Goal: Task Accomplishment & Management: Complete application form

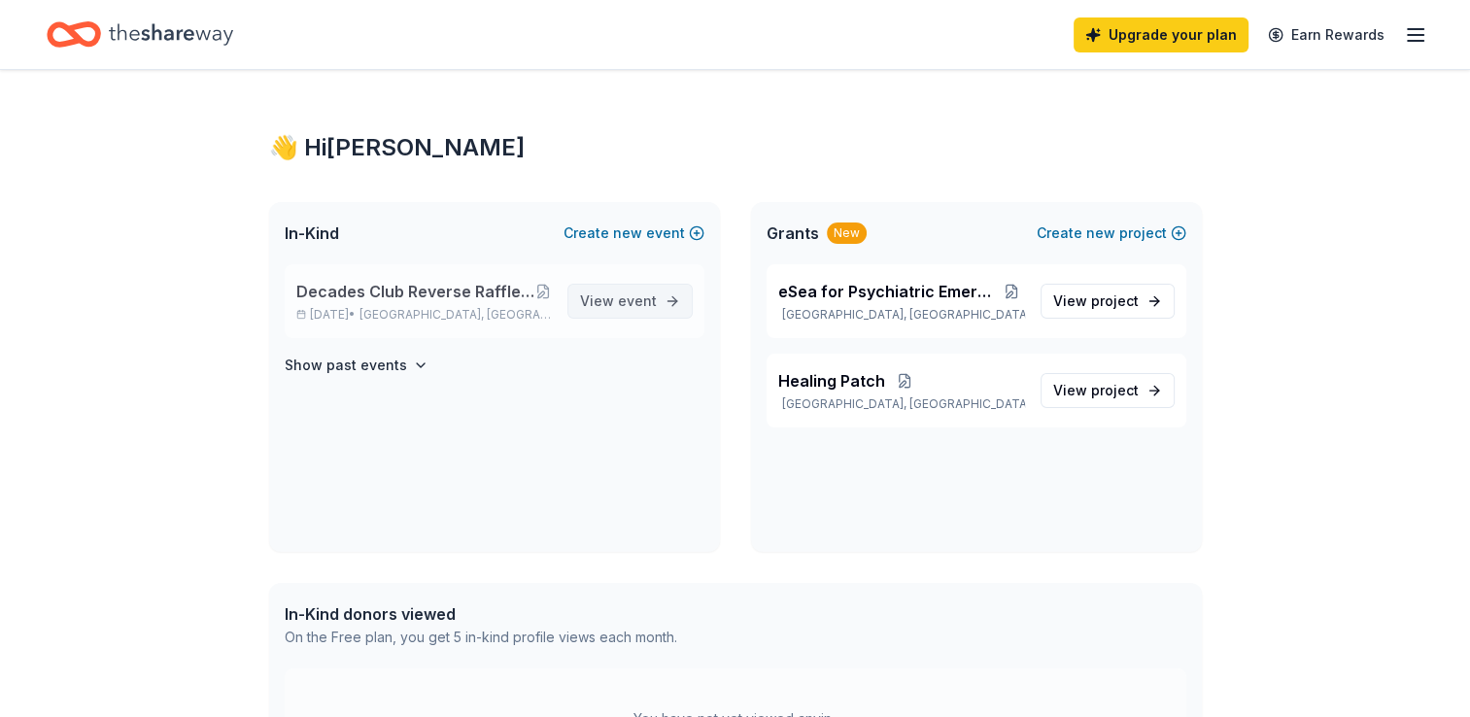
click at [603, 309] on span "View event" at bounding box center [618, 301] width 77 height 23
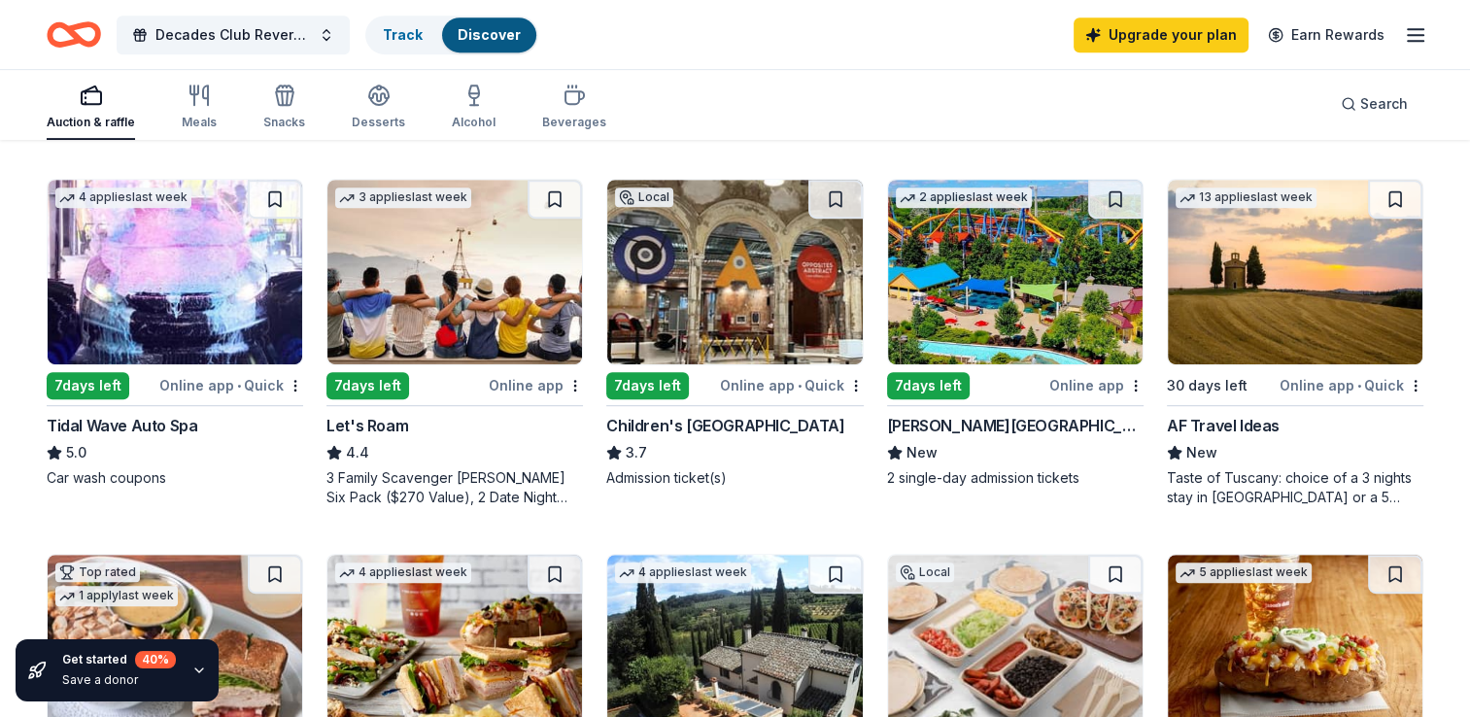
scroll to position [875, 0]
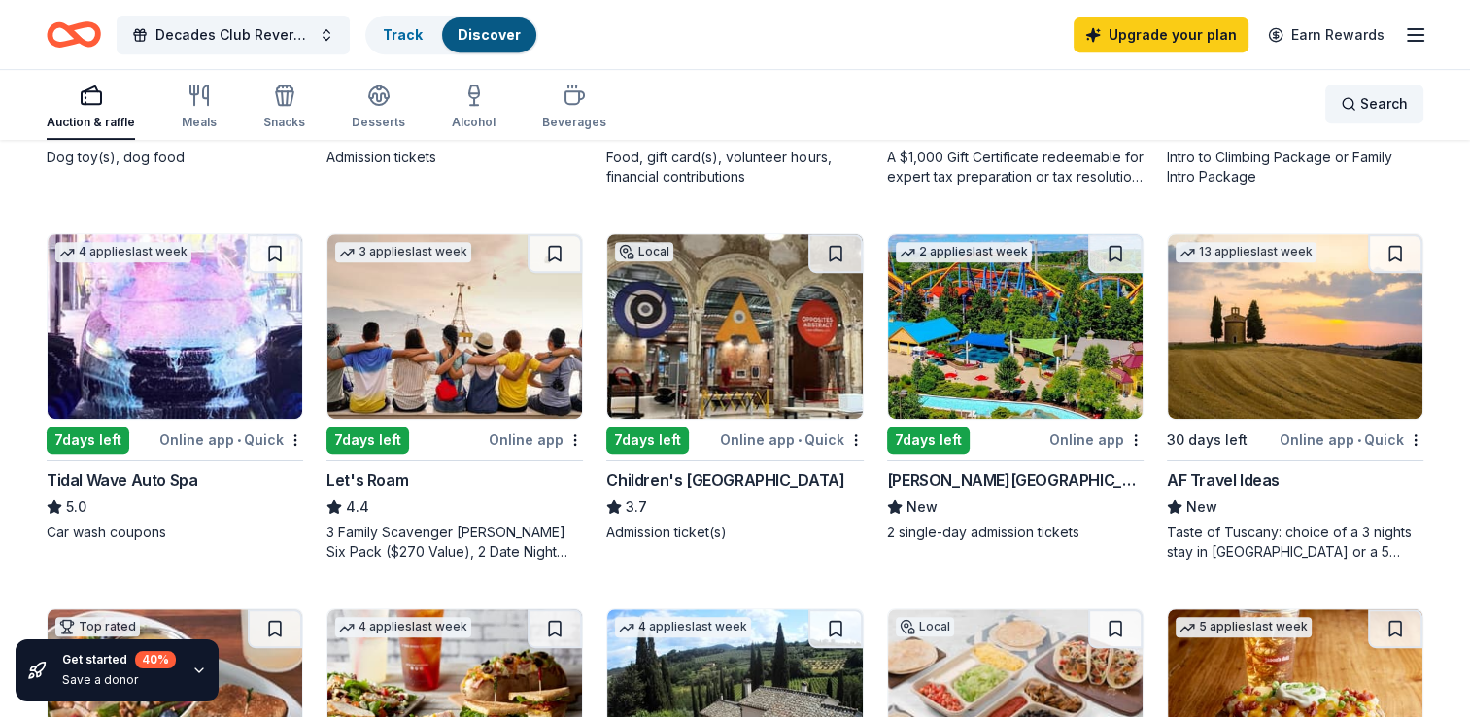
click at [1397, 97] on span "Search" at bounding box center [1384, 103] width 48 height 23
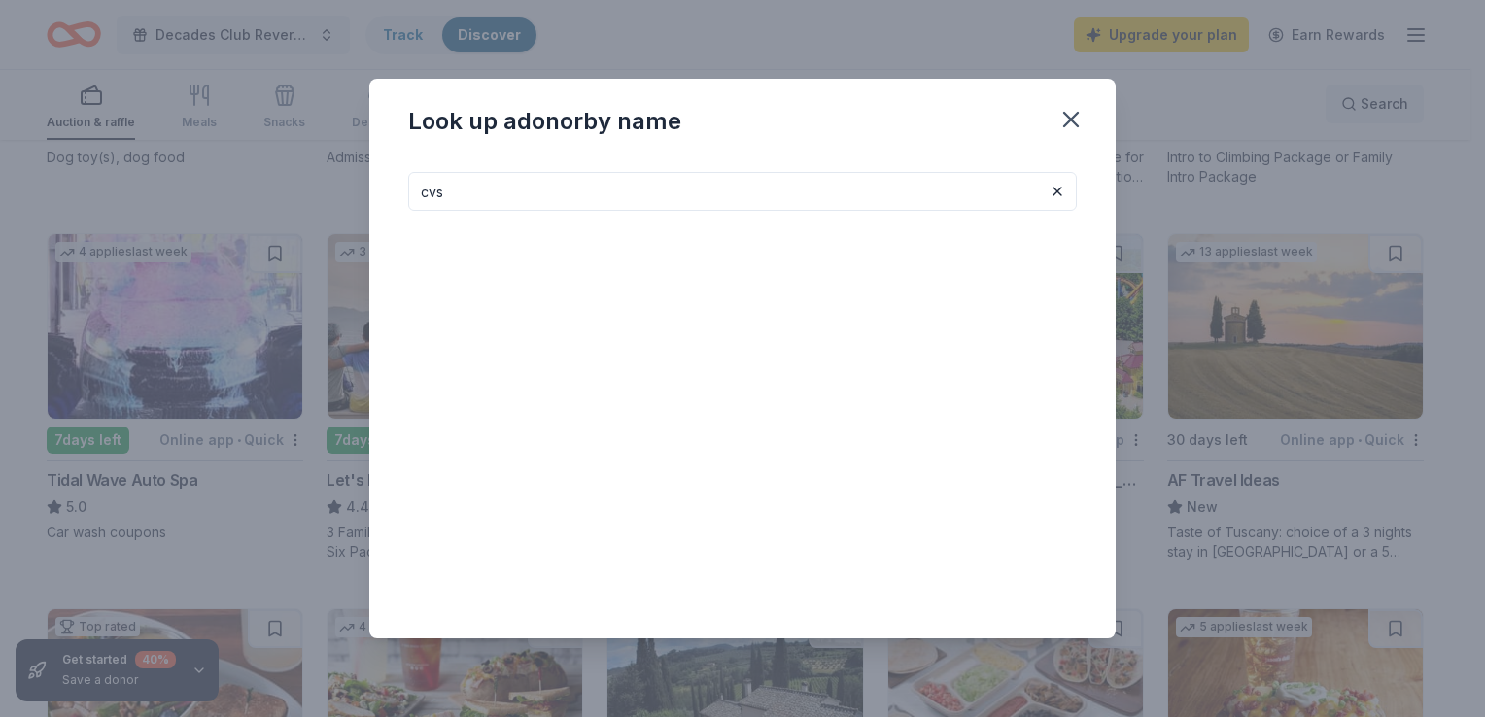
type input "cvs"
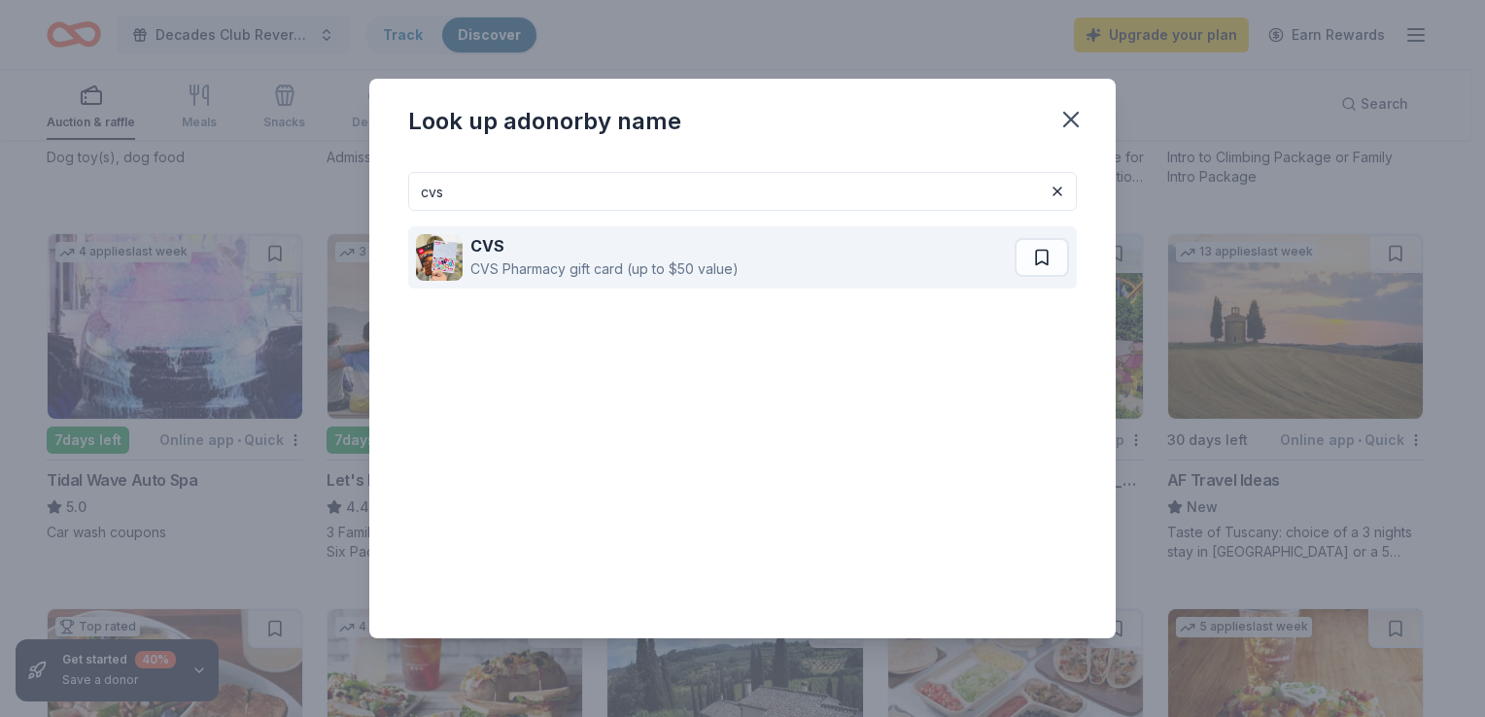
click at [599, 278] on div "CVS Pharmacy gift card (up to $50 value)" at bounding box center [604, 269] width 268 height 23
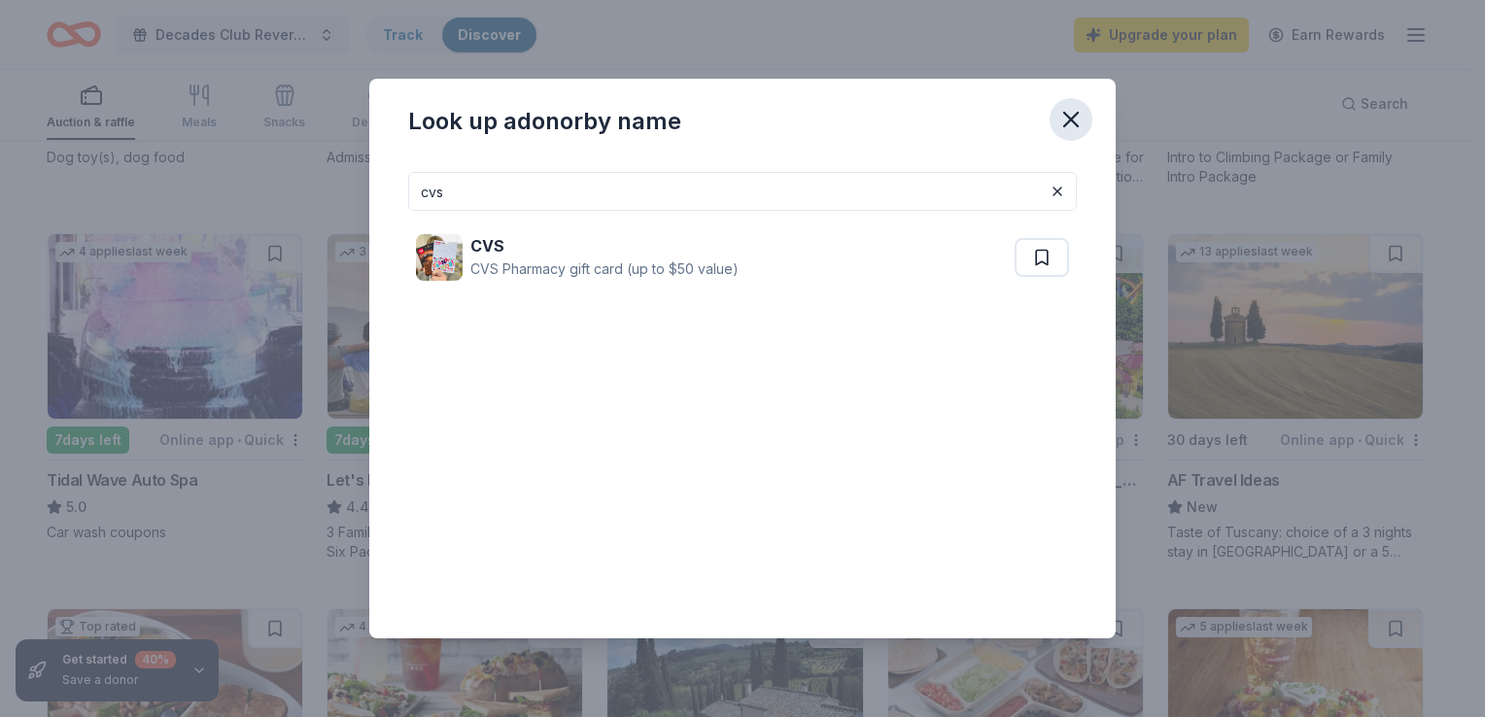
click at [1055, 115] on button "button" at bounding box center [1071, 119] width 43 height 43
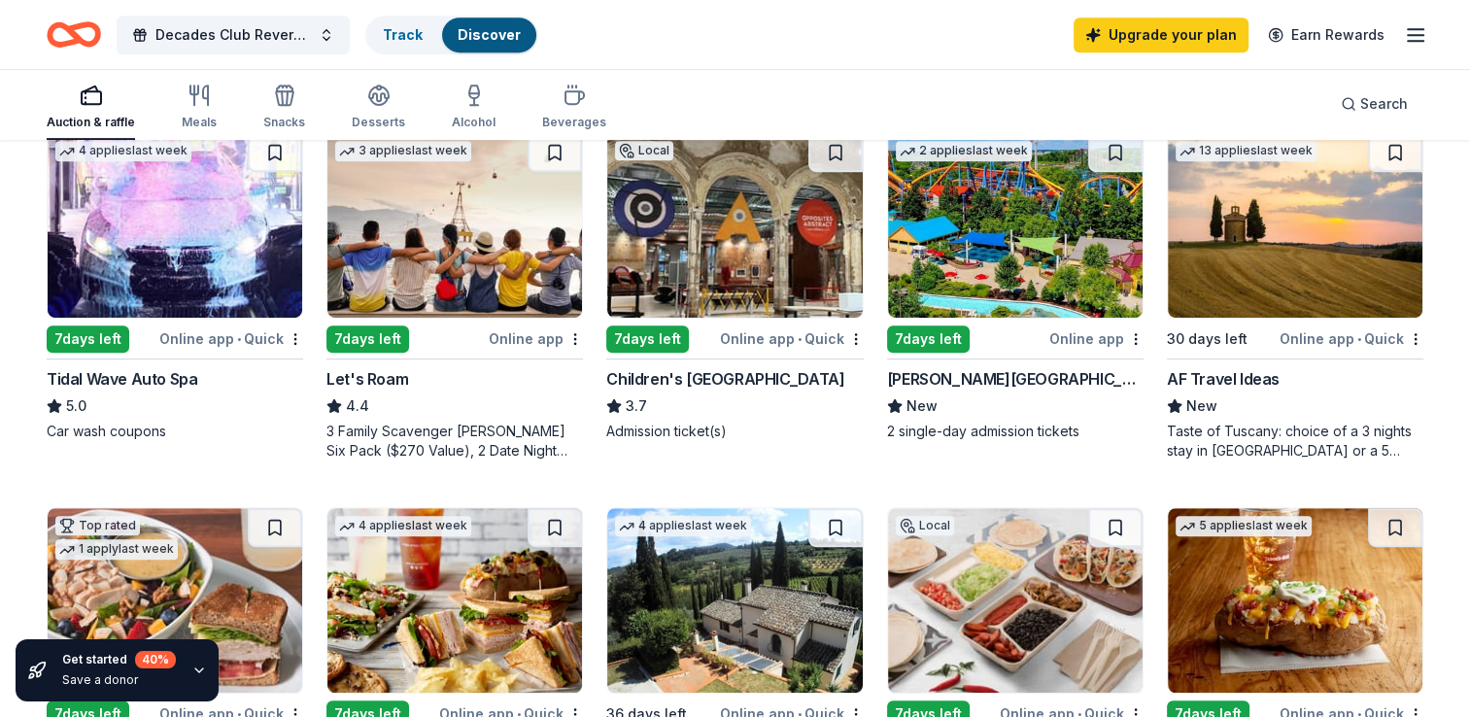
scroll to position [972, 0]
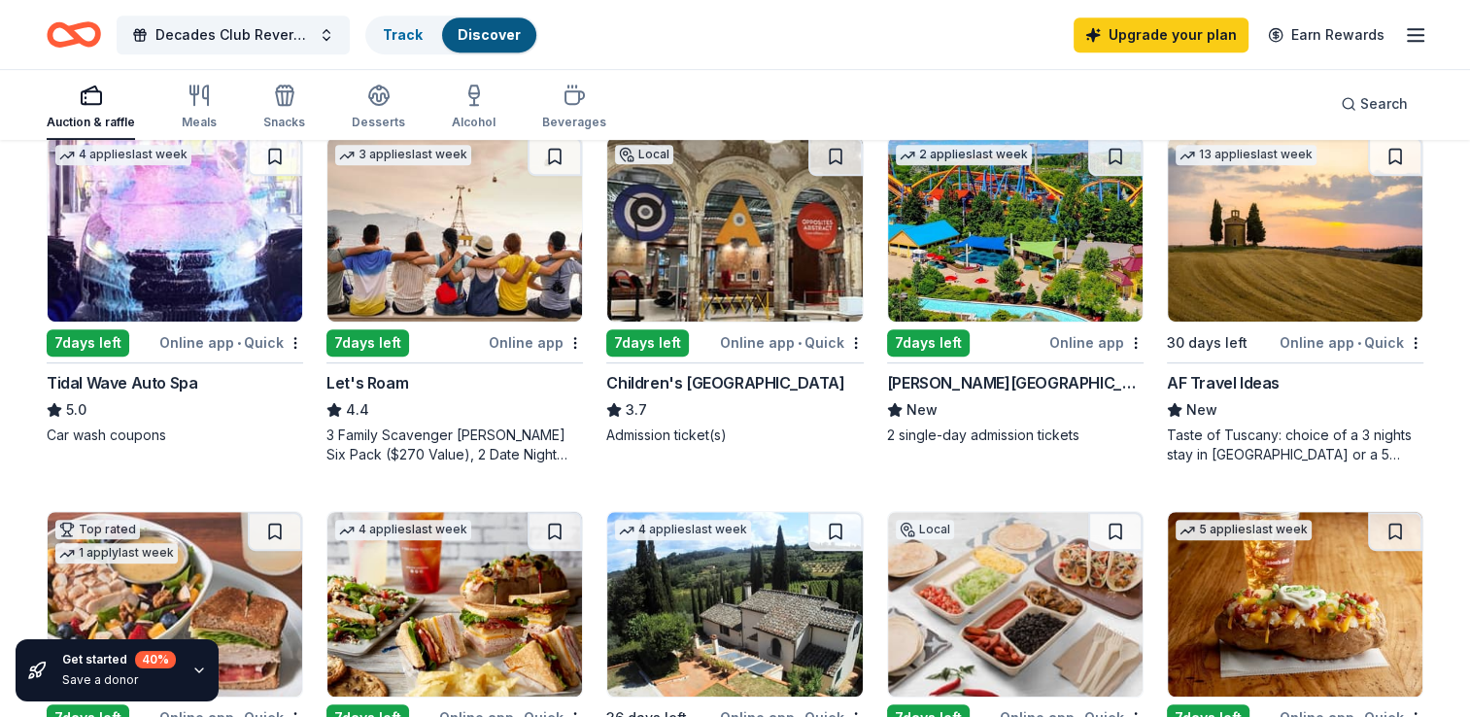
click at [960, 298] on img at bounding box center [1015, 229] width 255 height 185
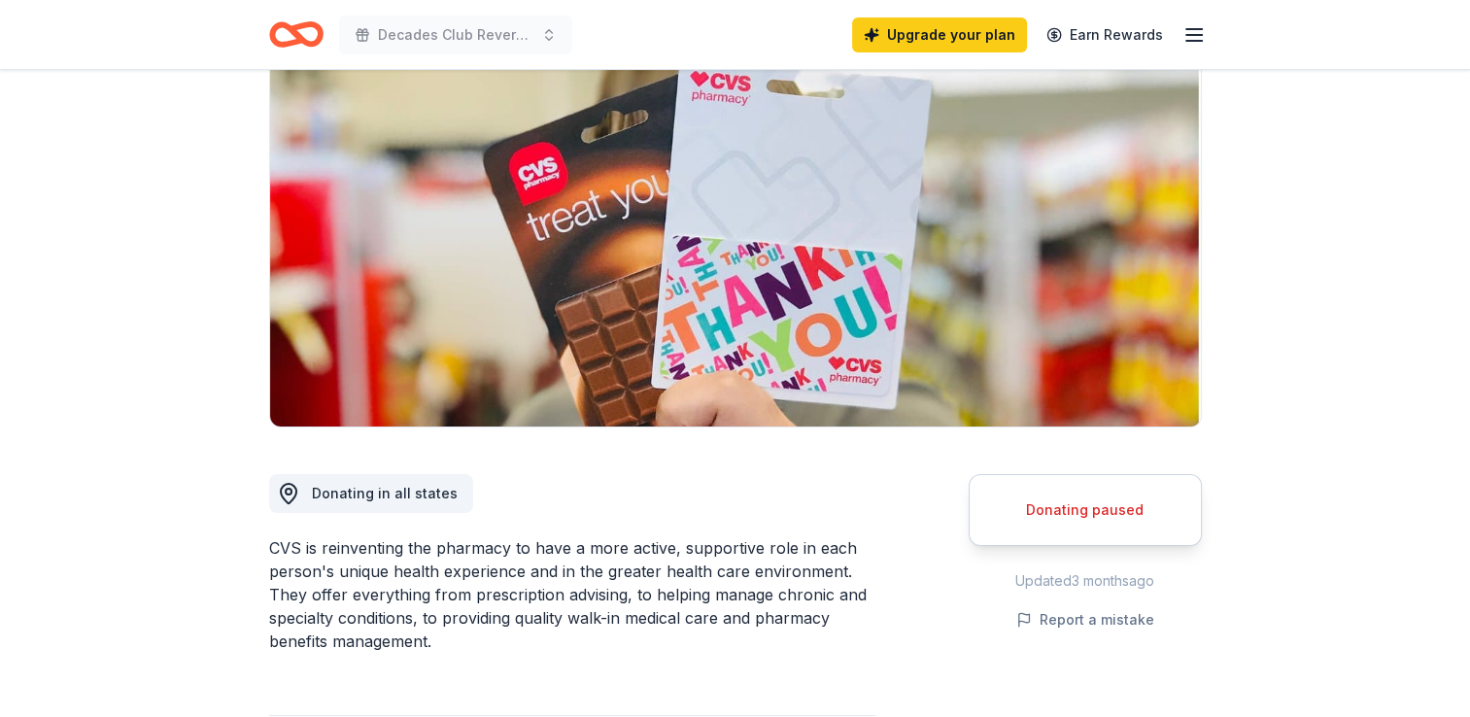
scroll to position [194, 0]
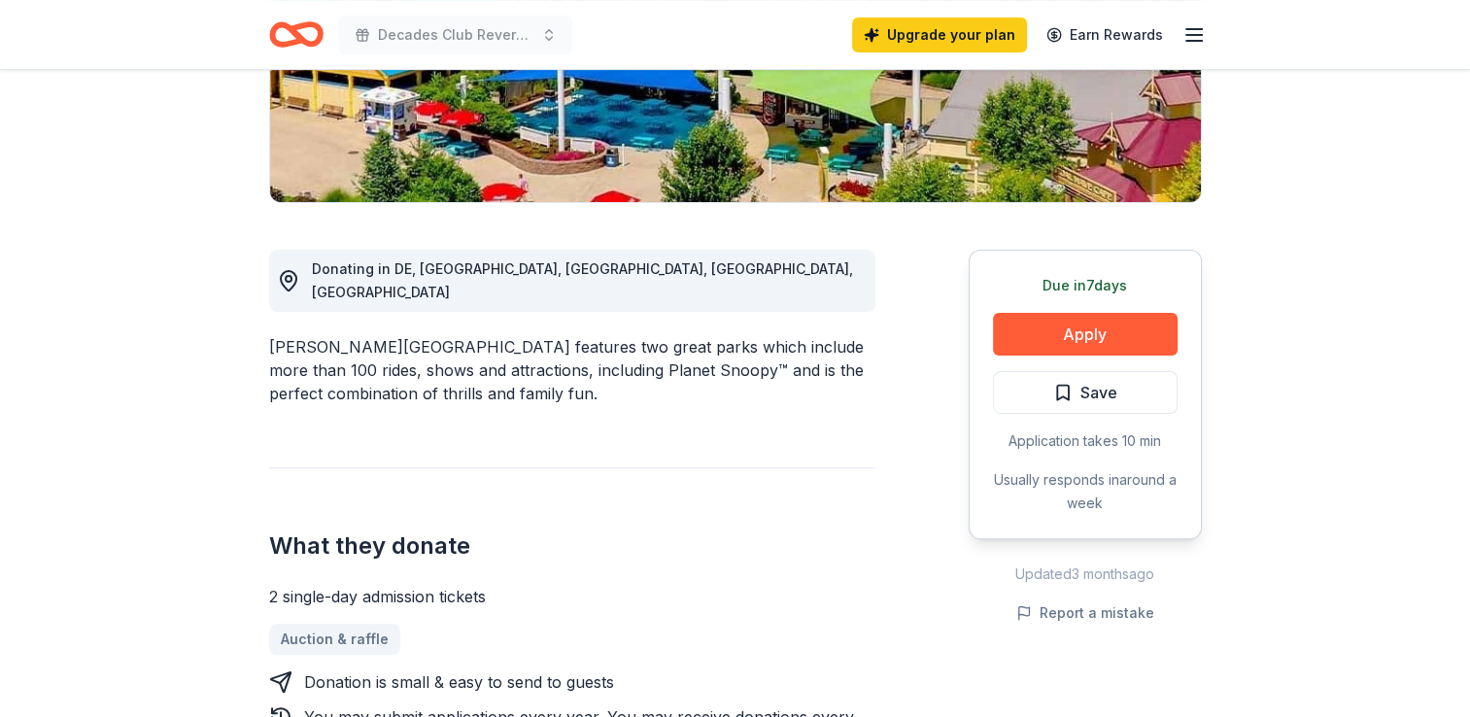
scroll to position [389, 0]
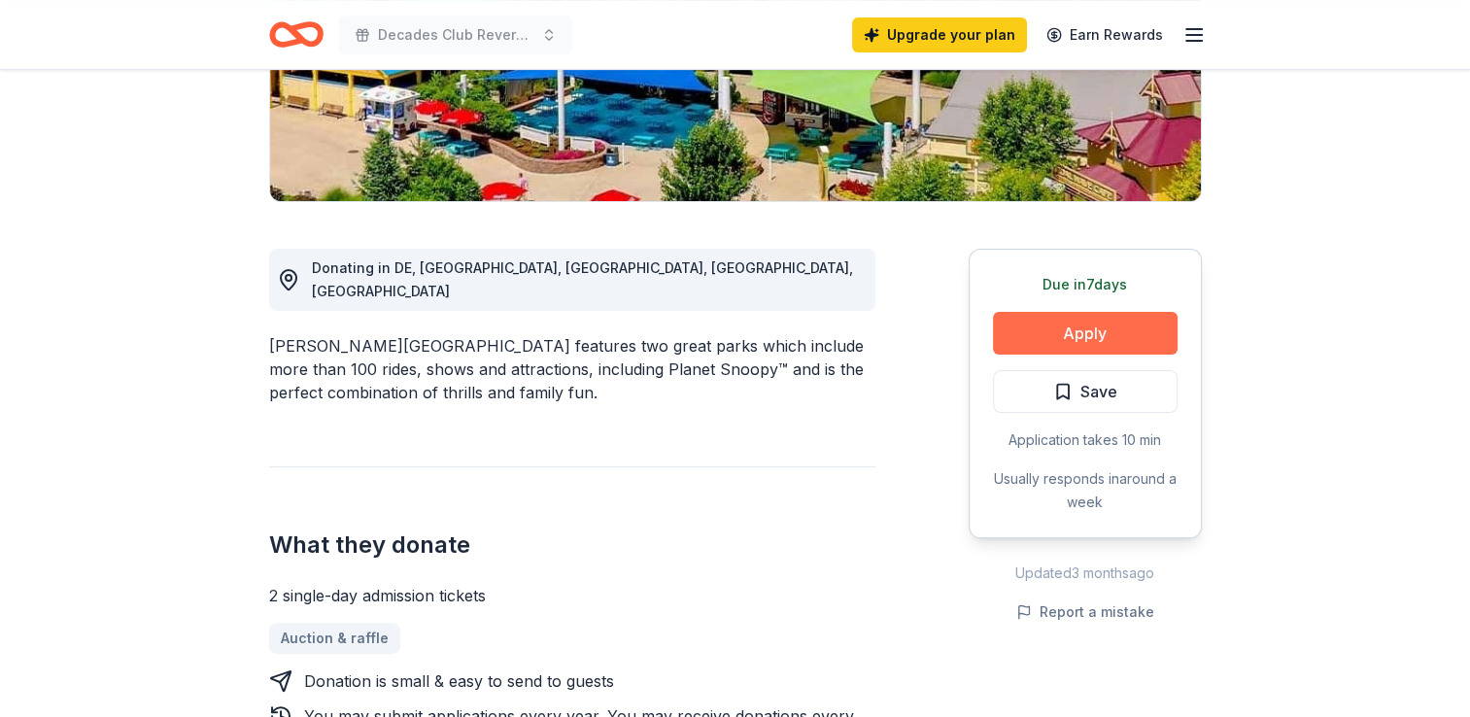
click at [1053, 325] on button "Apply" at bounding box center [1085, 333] width 185 height 43
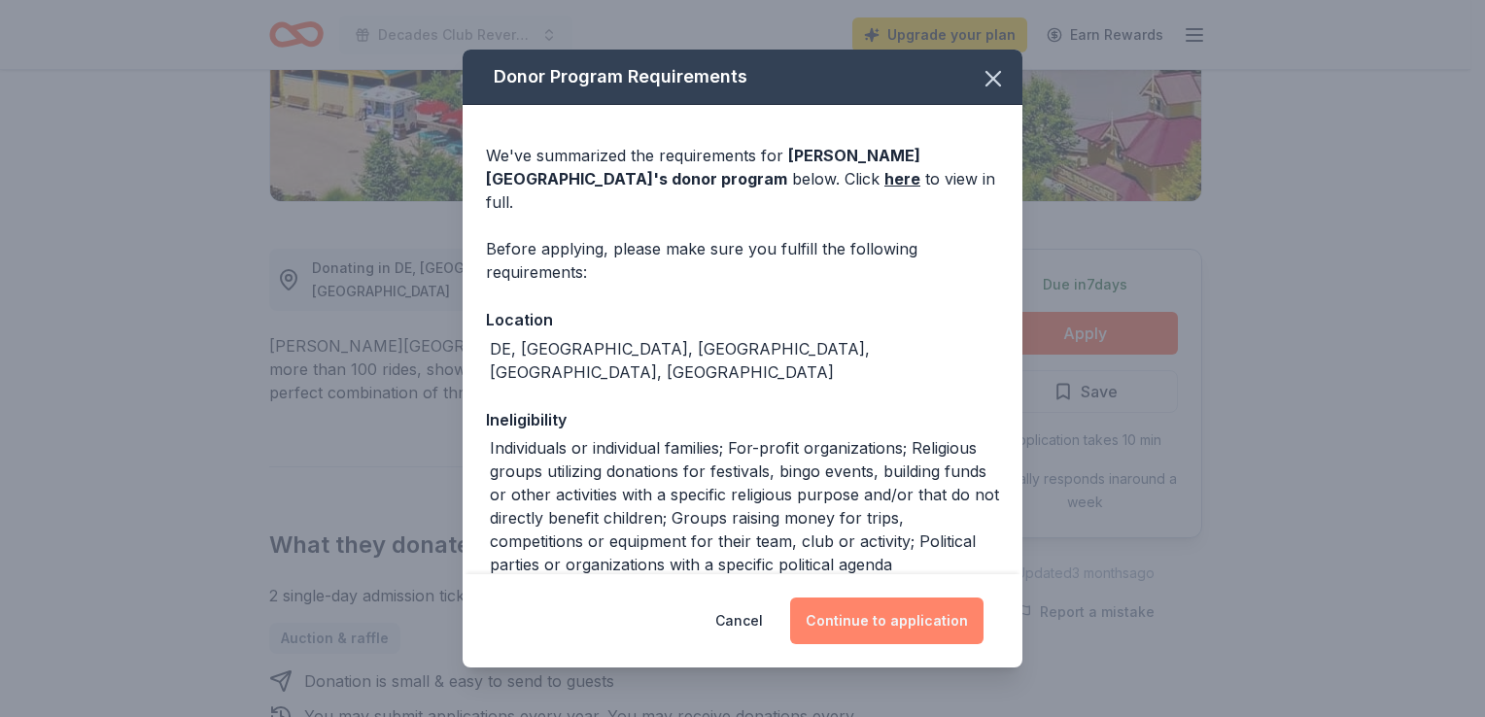
click at [825, 630] on button "Continue to application" at bounding box center [886, 621] width 193 height 47
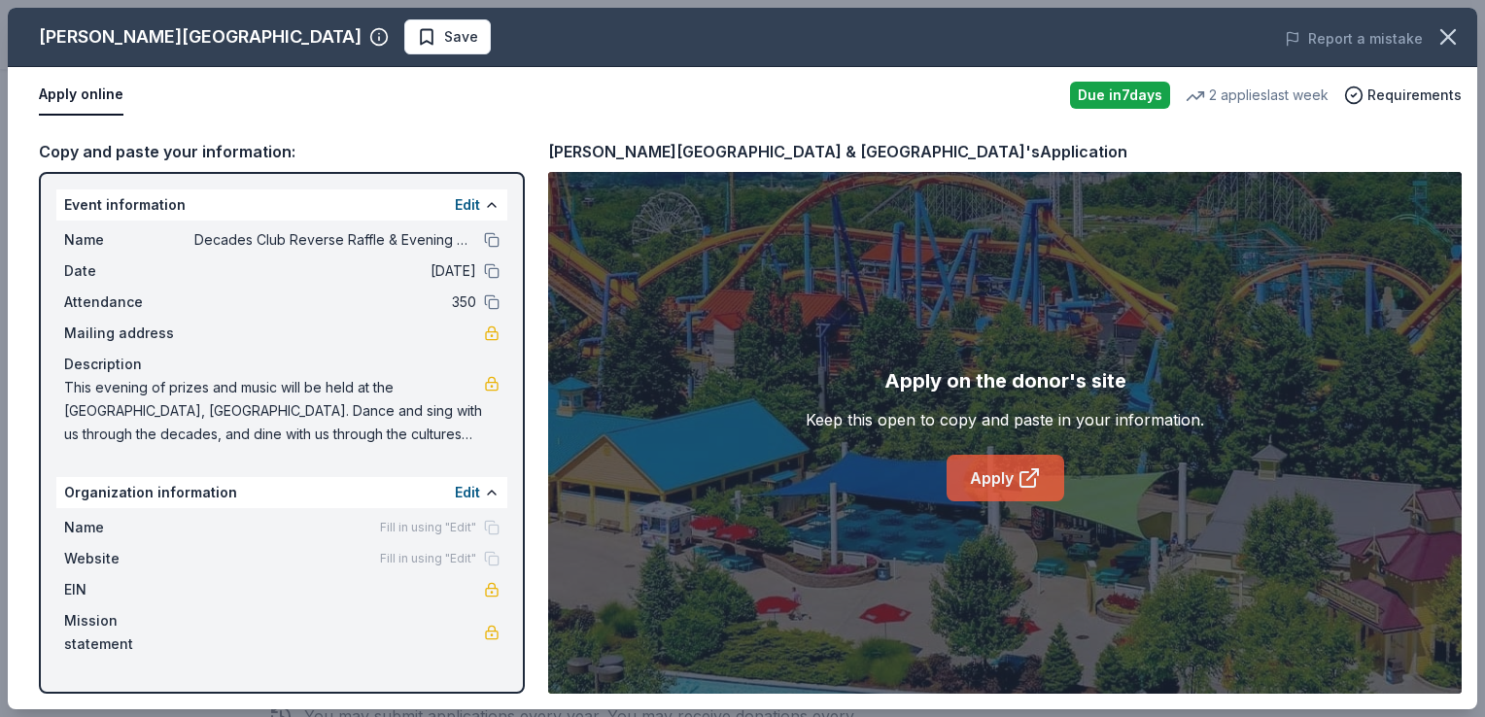
click at [1031, 475] on icon at bounding box center [1032, 474] width 11 height 11
click at [1458, 36] on icon "button" at bounding box center [1447, 36] width 27 height 27
